Goal: Information Seeking & Learning: Learn about a topic

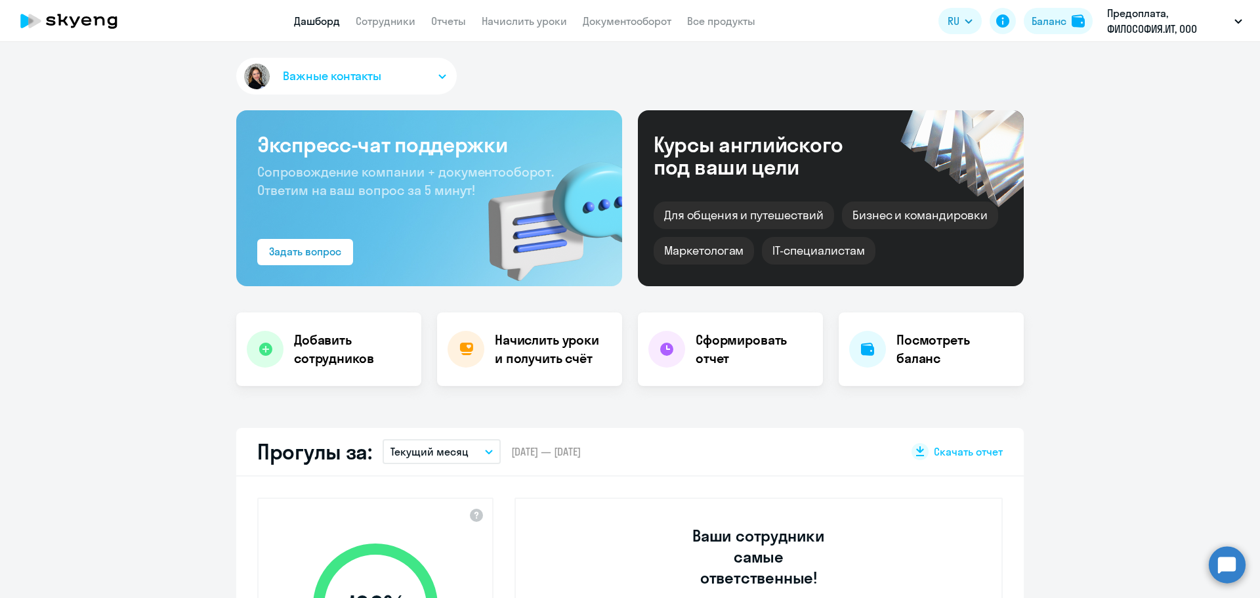
select select "30"
click at [729, 14] on app-header "Дашборд Сотрудники Отчеты Начислить уроки Документооборот Все продукты Дашборд …" at bounding box center [630, 21] width 1260 height 42
click at [727, 19] on link "Все продукты" at bounding box center [721, 20] width 68 height 13
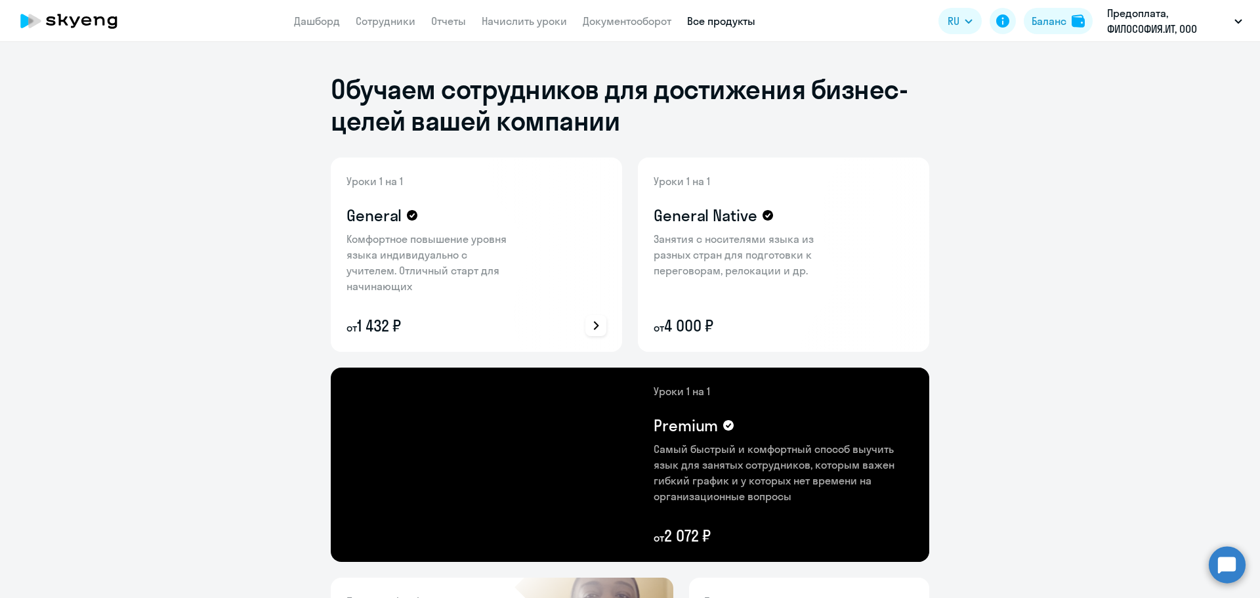
click at [431, 240] on p "Комфортное повышение уровня языка индивидуально с учителем. Отличный старт для …" at bounding box center [432, 262] width 171 height 63
click at [592, 326] on icon at bounding box center [596, 326] width 16 height 16
drag, startPoint x: 450, startPoint y: 329, endPoint x: 382, endPoint y: 333, distance: 68.4
click at [448, 330] on div at bounding box center [630, 299] width 1260 height 598
click at [596, 328] on icon at bounding box center [596, 326] width 16 height 16
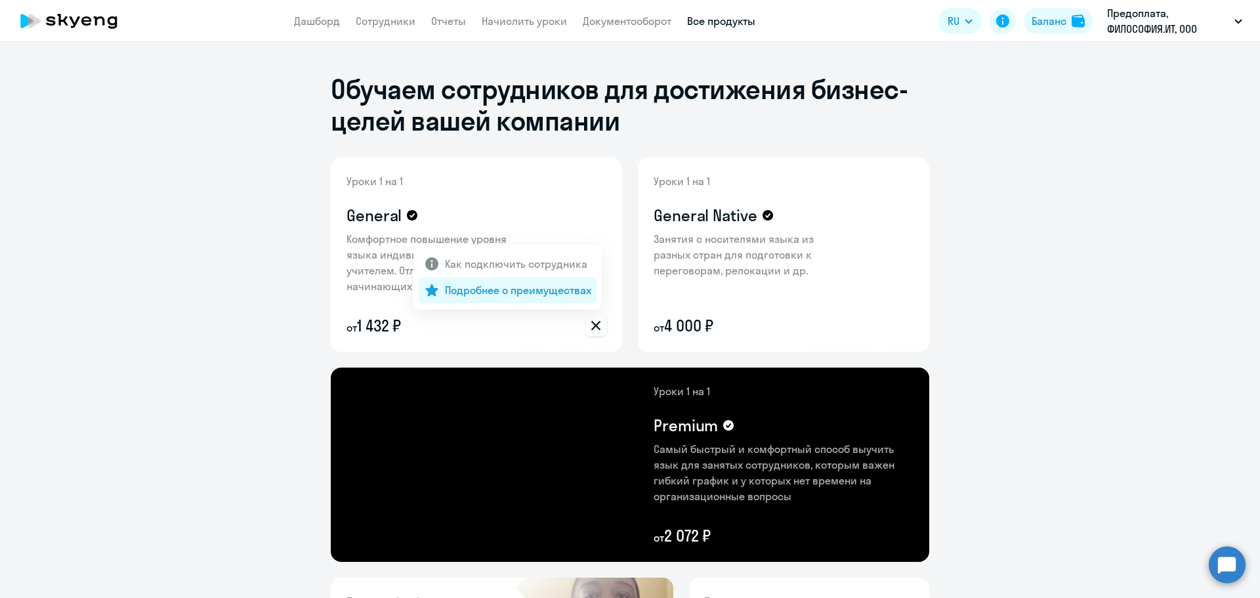
click at [529, 289] on p "Подробнее о преимуществах" at bounding box center [518, 290] width 146 height 16
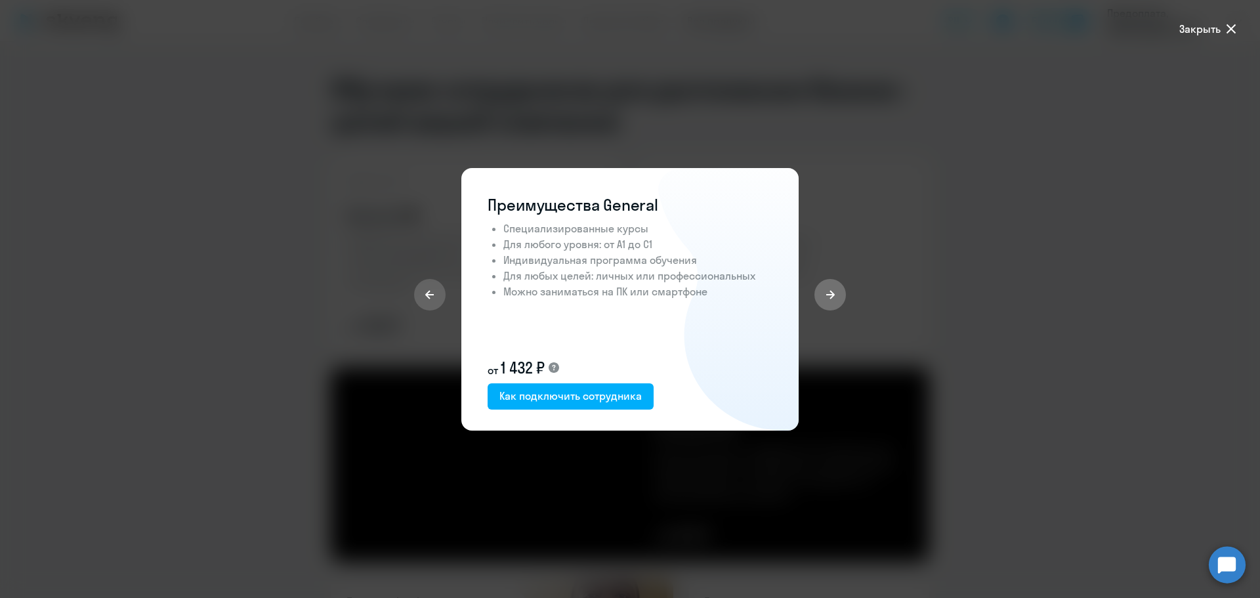
click at [829, 295] on icon at bounding box center [830, 295] width 11 height 11
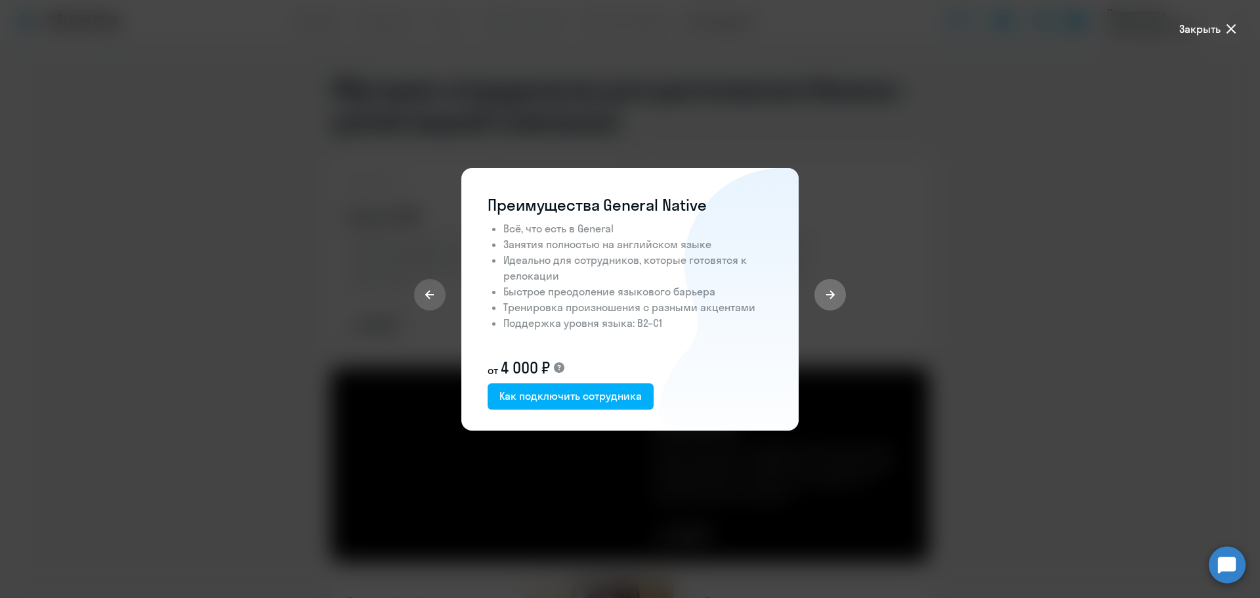
click at [829, 295] on icon at bounding box center [830, 295] width 11 height 11
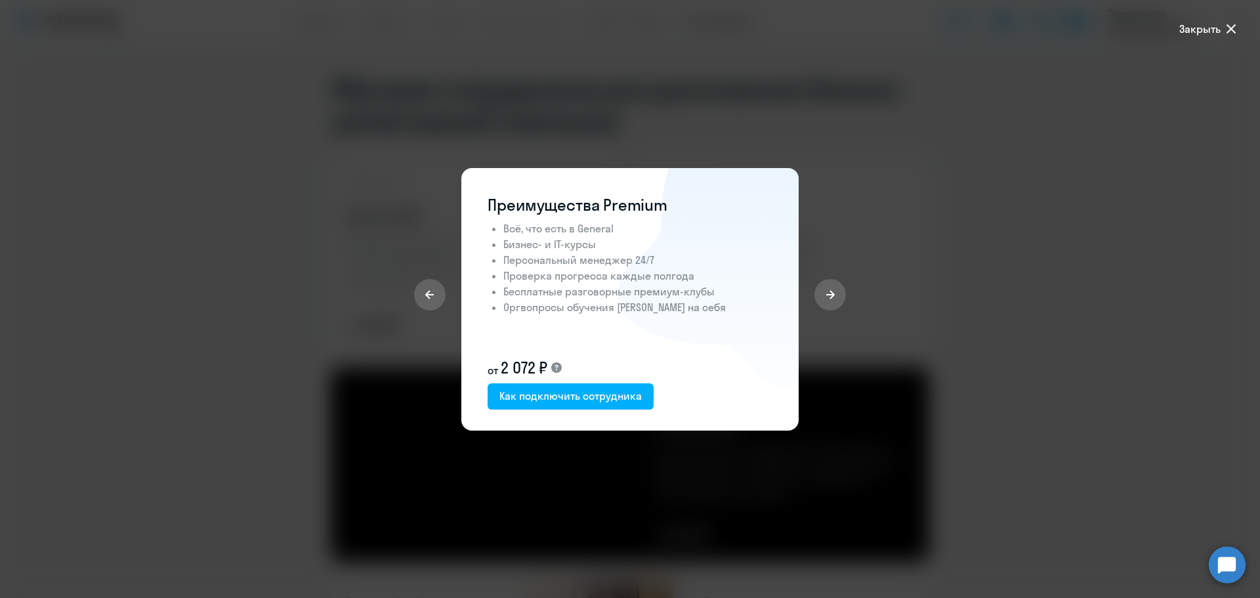
click at [1002, 306] on div at bounding box center [630, 299] width 1260 height 598
click at [1200, 22] on span "Закрыть" at bounding box center [1200, 29] width 41 height 16
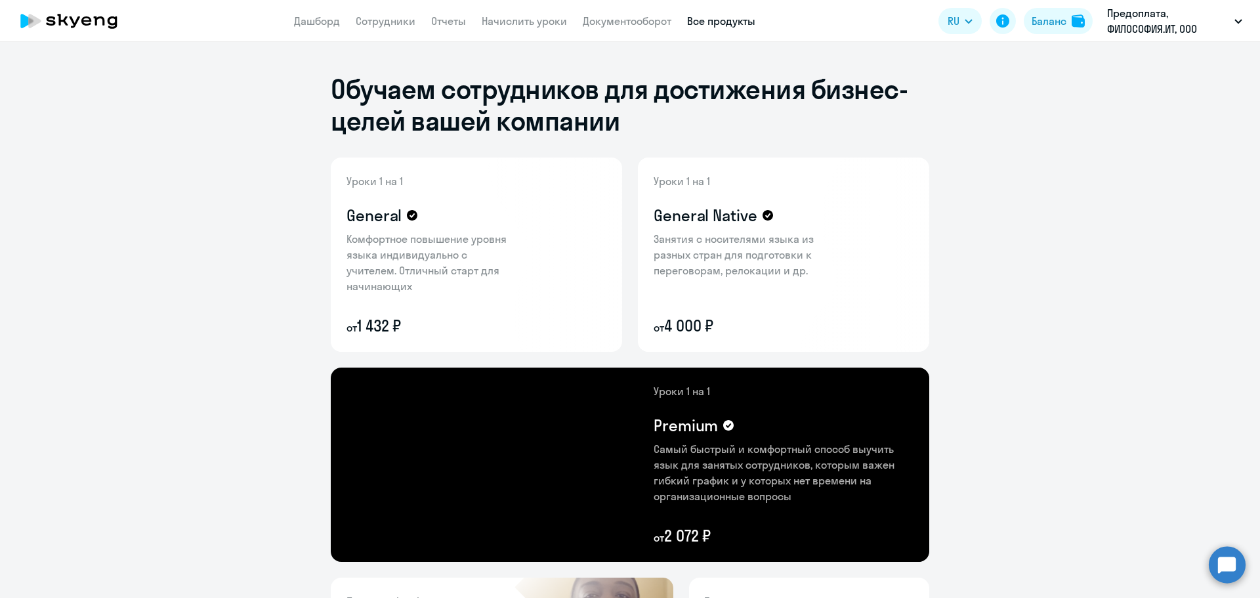
click at [77, 24] on icon at bounding box center [69, 21] width 116 height 33
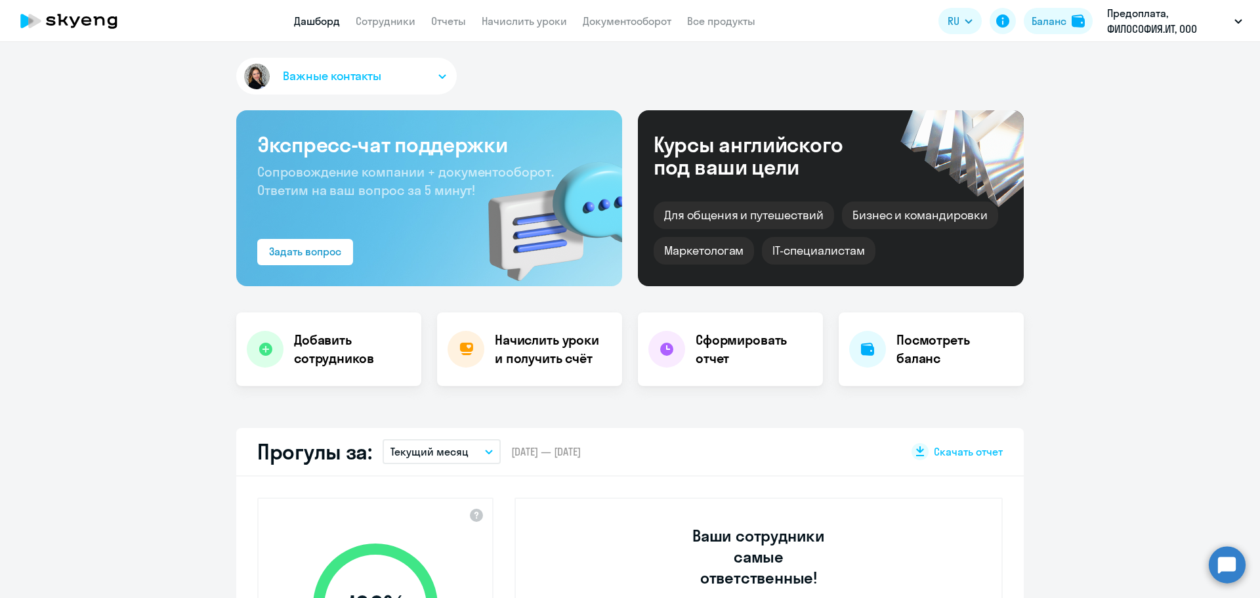
select select "30"
